Goal: Task Accomplishment & Management: Use online tool/utility

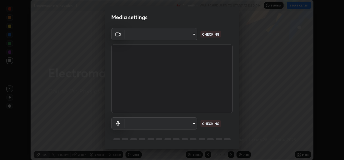
scroll to position [17, 0]
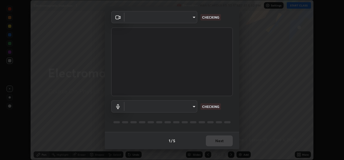
type input "9788daf0cbf52dd0d374ba9f0d4f11576c03820bc15fcf9a4a11f890b69d92bf"
type input "default"
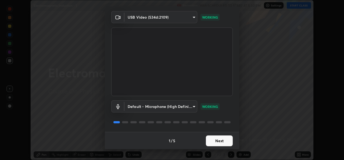
click at [221, 142] on button "Next" at bounding box center [219, 140] width 27 height 11
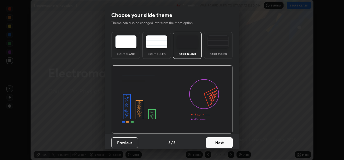
click at [221, 142] on button "Next" at bounding box center [219, 142] width 27 height 11
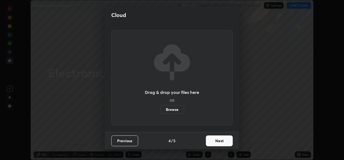
click at [220, 139] on button "Next" at bounding box center [219, 140] width 27 height 11
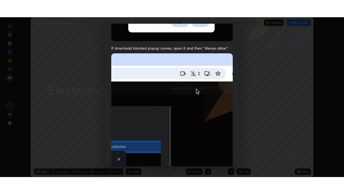
scroll to position [127, 0]
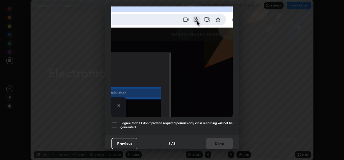
click at [219, 121] on h5 "I agree that if I don't provide required permissions, class recording will not …" at bounding box center [177, 125] width 112 height 8
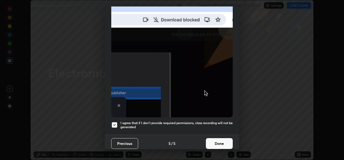
click at [221, 140] on button "Done" at bounding box center [219, 143] width 27 height 11
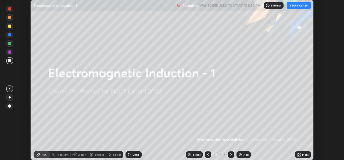
click at [298, 7] on button "START CLASS" at bounding box center [299, 5] width 24 height 6
click at [243, 155] on div "Add" at bounding box center [244, 154] width 14 height 6
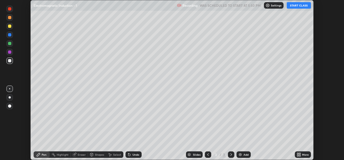
click at [304, 153] on div "More" at bounding box center [305, 154] width 7 height 3
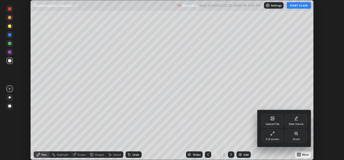
click at [274, 132] on icon at bounding box center [273, 133] width 4 height 4
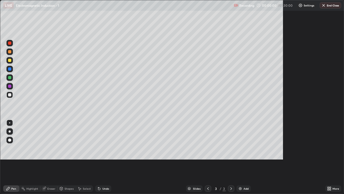
scroll to position [194, 344]
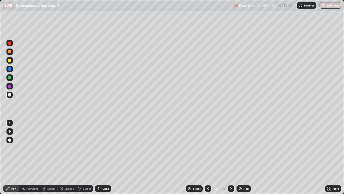
click at [4, 159] on div "Pen" at bounding box center [11, 188] width 16 height 6
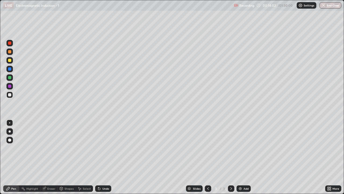
click at [5, 159] on div "Pen" at bounding box center [11, 188] width 16 height 6
click at [23, 159] on circle at bounding box center [23, 187] width 1 height 1
click at [14, 159] on div "Pen" at bounding box center [13, 188] width 5 height 3
click at [52, 159] on div "Eraser" at bounding box center [51, 188] width 8 height 3
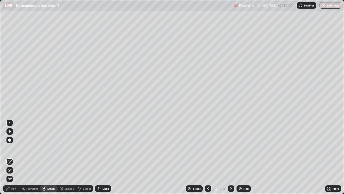
click at [16, 159] on div "Pen" at bounding box center [11, 188] width 16 height 6
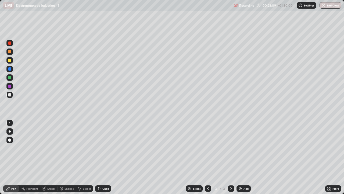
click at [50, 159] on div "Eraser" at bounding box center [51, 188] width 8 height 3
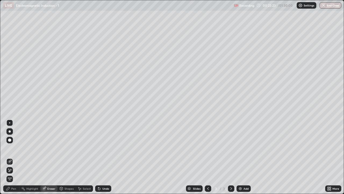
click at [12, 159] on div "Pen" at bounding box center [11, 188] width 16 height 6
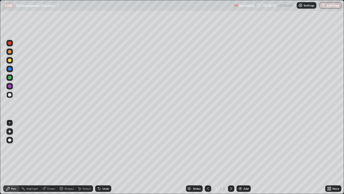
click at [48, 159] on div "Eraser" at bounding box center [51, 188] width 8 height 3
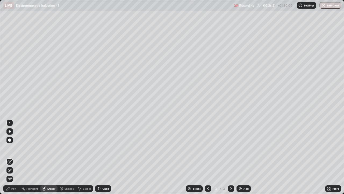
click at [12, 159] on div "Pen" at bounding box center [13, 188] width 5 height 3
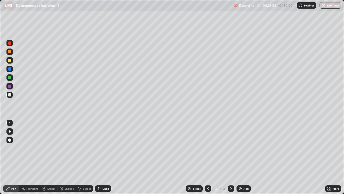
click at [51, 159] on div "Eraser" at bounding box center [51, 188] width 8 height 3
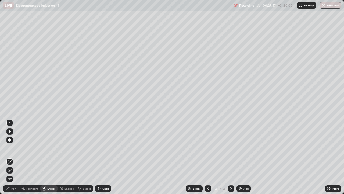
click at [16, 159] on div "Pen" at bounding box center [11, 188] width 16 height 6
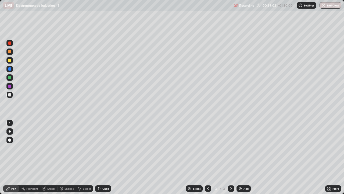
click at [245, 159] on div "Add" at bounding box center [246, 188] width 5 height 3
click at [208, 159] on icon at bounding box center [208, 188] width 4 height 4
click at [230, 159] on div at bounding box center [231, 188] width 6 height 6
click at [13, 159] on div "Pen" at bounding box center [11, 188] width 16 height 6
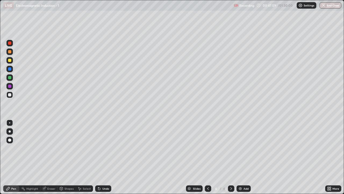
click at [210, 159] on div at bounding box center [208, 188] width 6 height 6
click at [231, 159] on icon at bounding box center [232, 188] width 2 height 3
click at [248, 159] on div "Add" at bounding box center [246, 188] width 5 height 3
click at [208, 159] on icon at bounding box center [208, 188] width 4 height 4
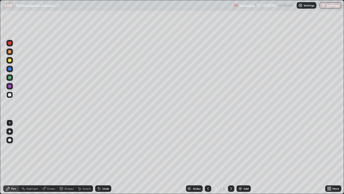
click at [231, 159] on icon at bounding box center [231, 188] width 4 height 4
click at [332, 4] on button "End Class" at bounding box center [331, 5] width 22 height 6
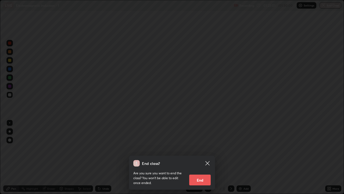
click at [198, 159] on button "End" at bounding box center [200, 179] width 22 height 11
